Goal: Go to known website: Go to known website

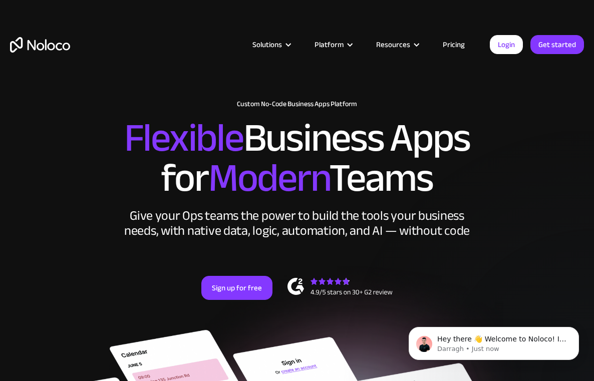
drag, startPoint x: 125, startPoint y: 106, endPoint x: 322, endPoint y: 1, distance: 224.0
